Goal: Task Accomplishment & Management: Use online tool/utility

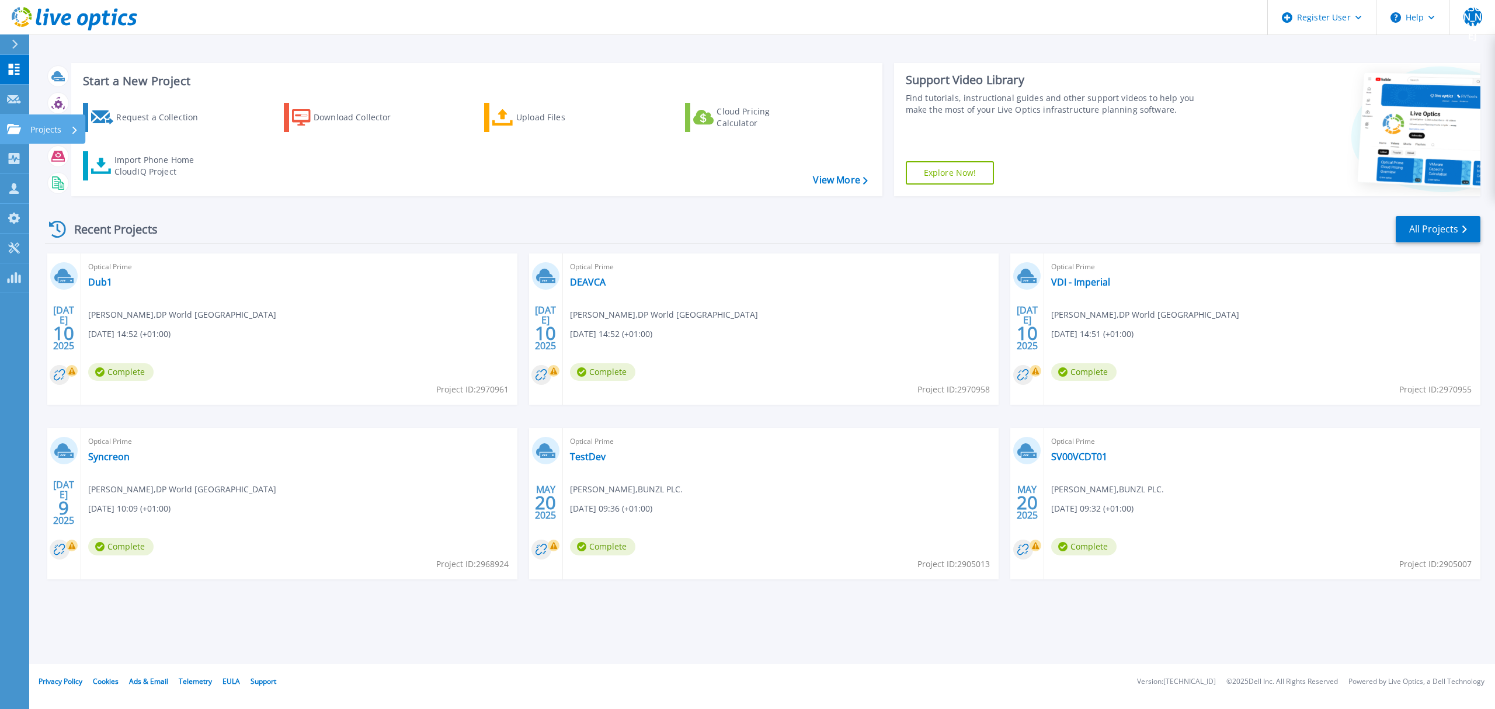
click at [24, 134] on link "Projects Projects" at bounding box center [14, 129] width 29 height 30
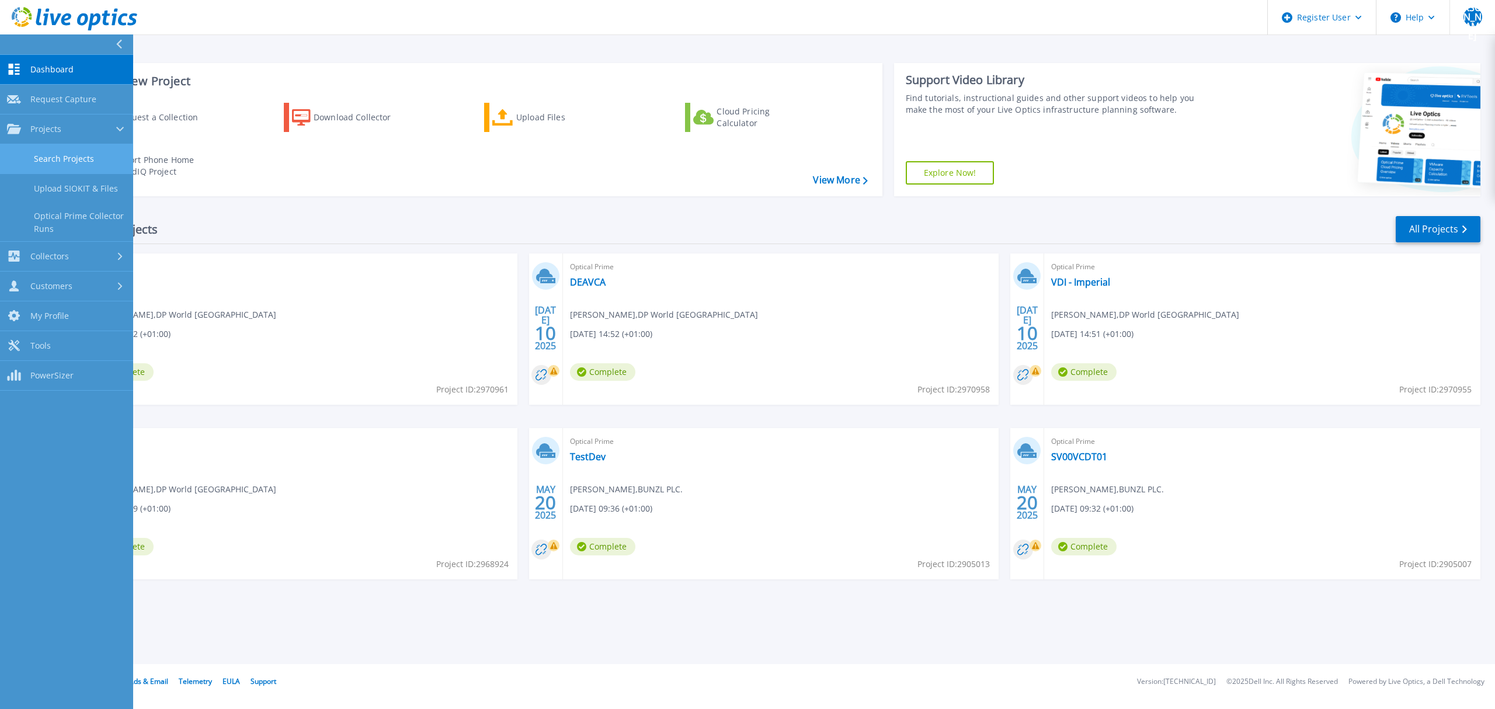
click at [47, 164] on link "Search Projects" at bounding box center [66, 159] width 133 height 30
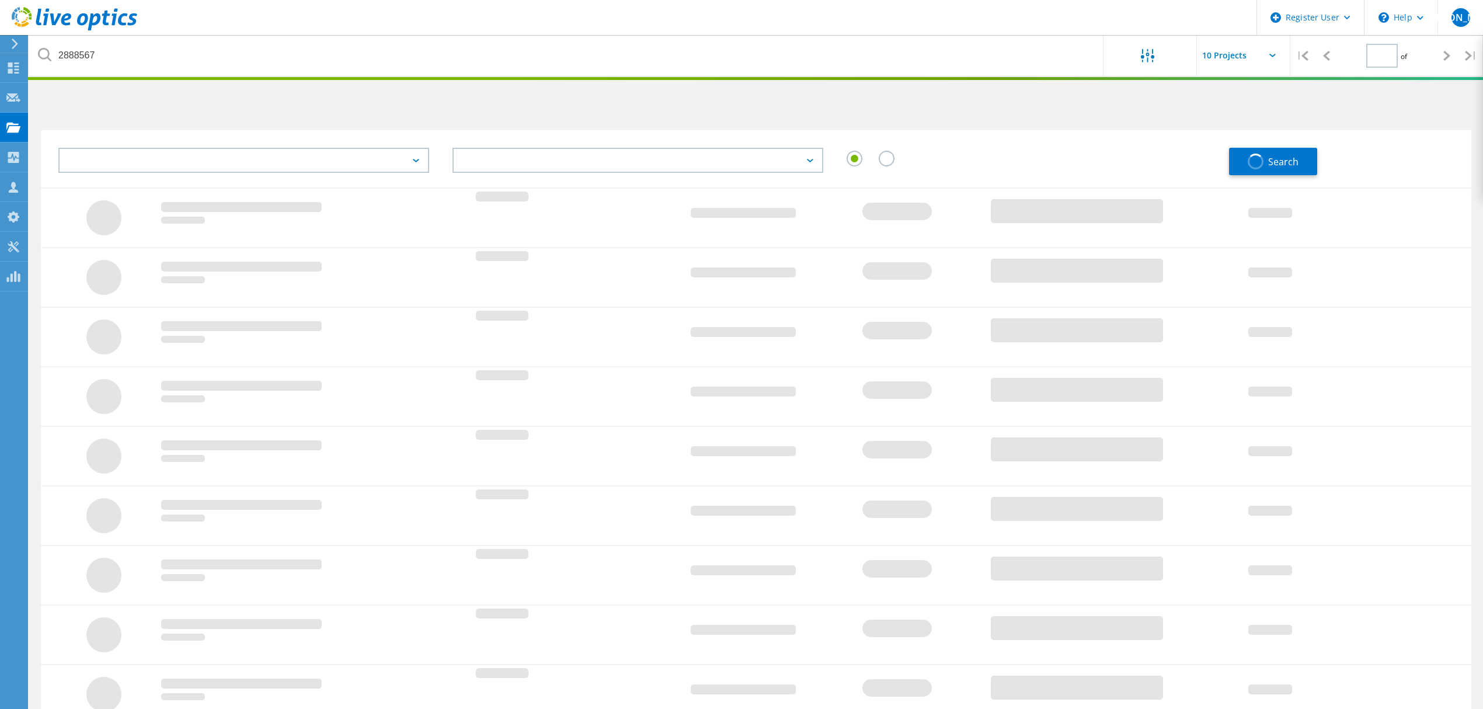
type input "1"
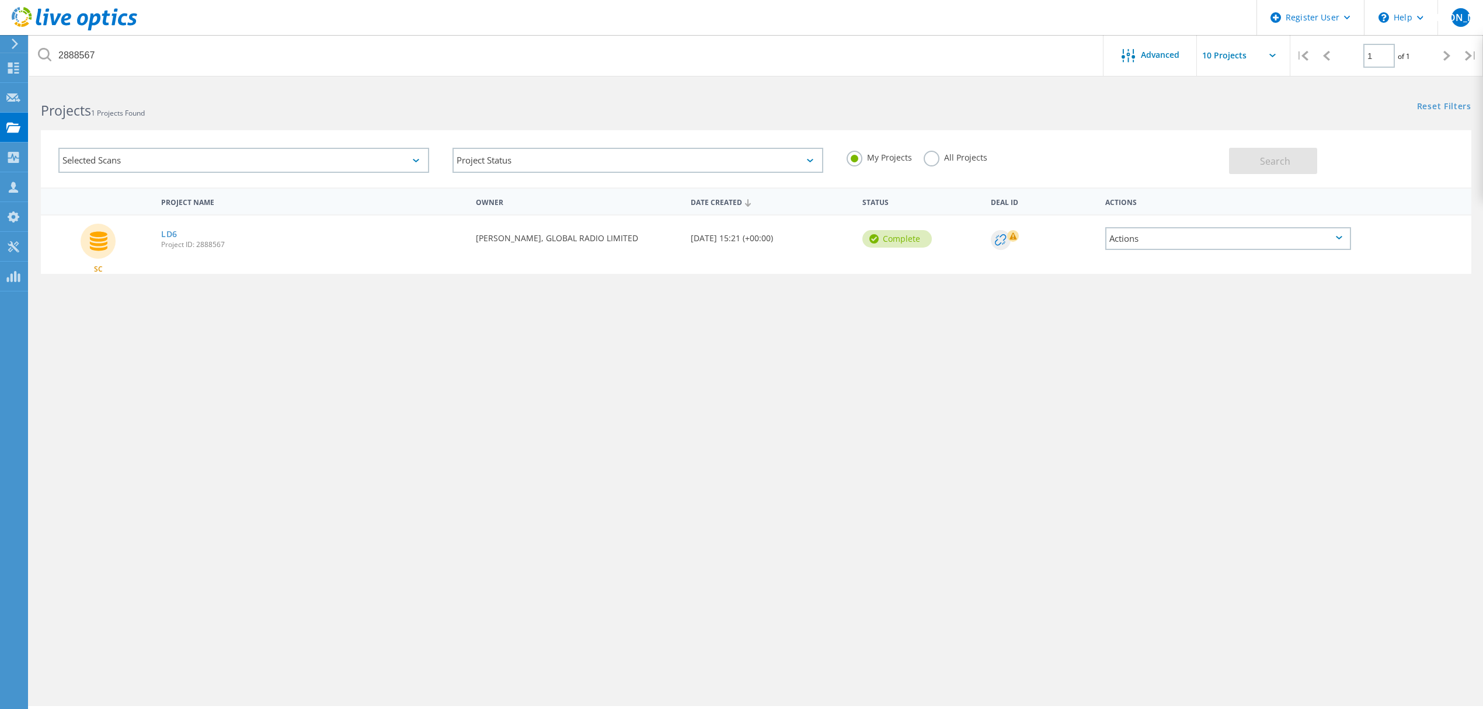
click at [933, 161] on label "All Projects" at bounding box center [956, 156] width 64 height 11
click at [0, 0] on input "All Projects" at bounding box center [0, 0] width 0 height 0
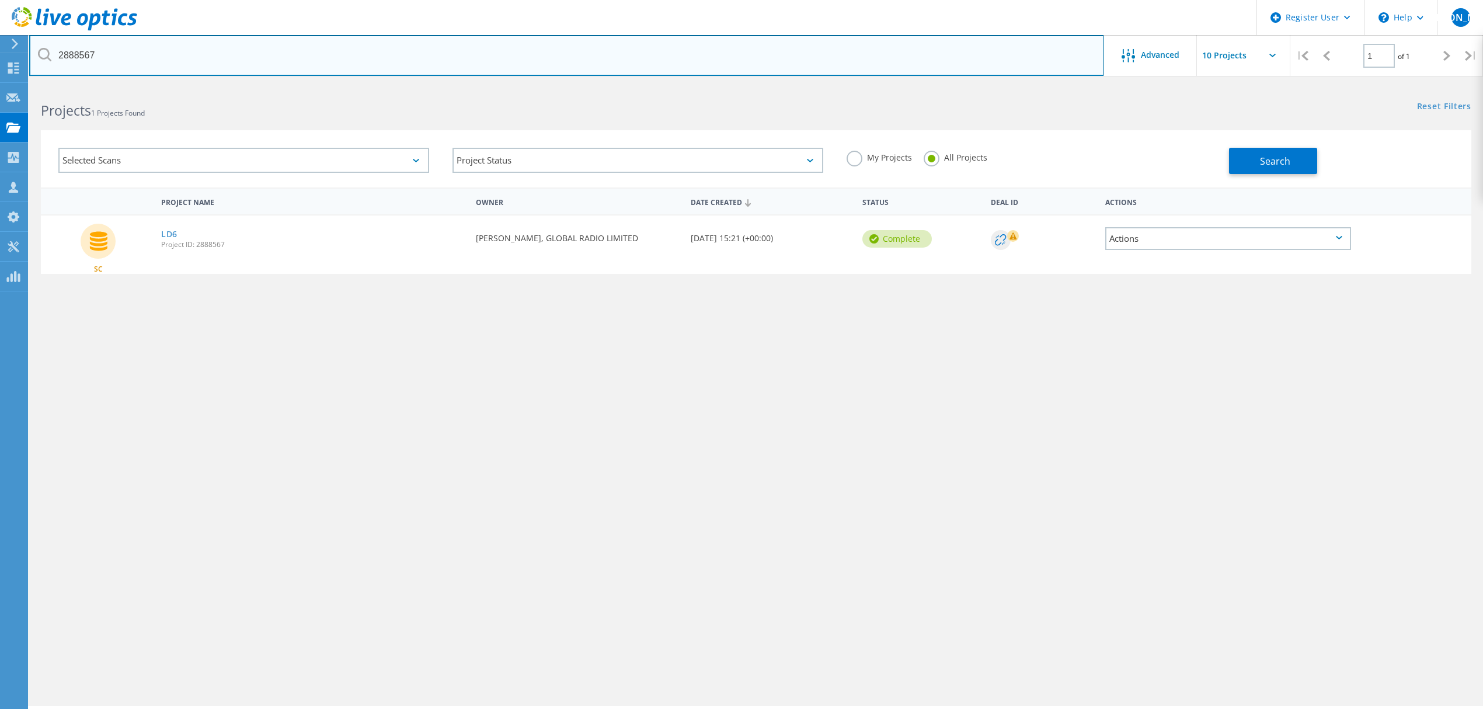
click at [949, 48] on input "2888567" at bounding box center [566, 55] width 1075 height 41
type input "foxtons"
